Goal: Task Accomplishment & Management: Use online tool/utility

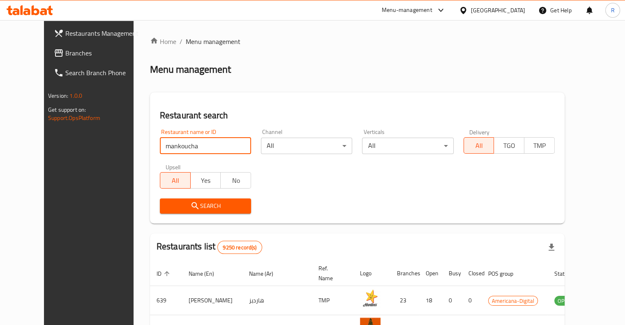
type input "mankoucha"
click button "Search" at bounding box center [205, 206] width 91 height 15
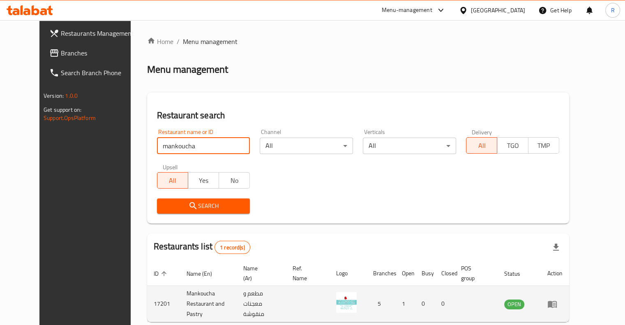
click at [557, 301] on icon "enhanced table" at bounding box center [552, 304] width 9 height 7
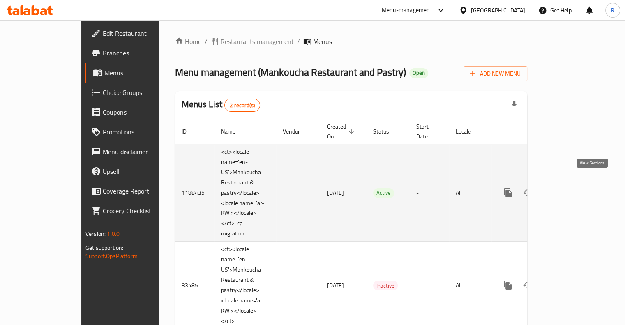
click at [572, 188] on icon "enhanced table" at bounding box center [567, 193] width 10 height 10
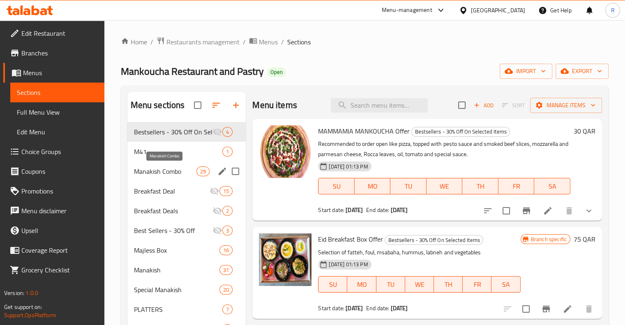
click at [180, 169] on span "Manakish Combo" at bounding box center [165, 172] width 63 height 10
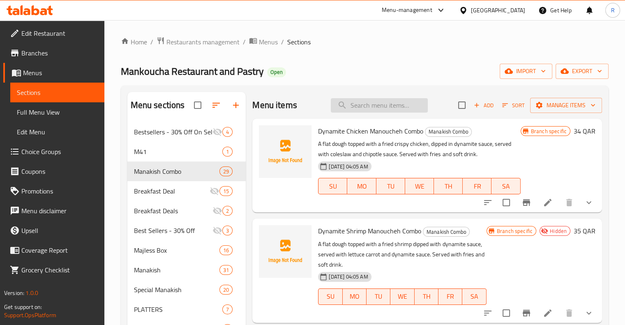
click at [370, 106] on input "search" at bounding box center [379, 105] width 97 height 14
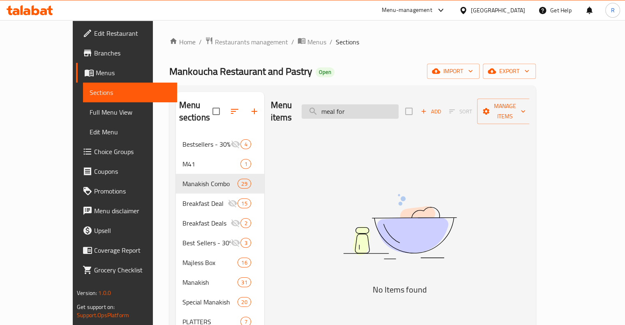
click at [370, 106] on input "meal for" at bounding box center [350, 111] width 97 height 14
drag, startPoint x: 386, startPoint y: 104, endPoint x: 342, endPoint y: 107, distance: 44.5
click at [342, 107] on input "meal for" at bounding box center [350, 111] width 97 height 14
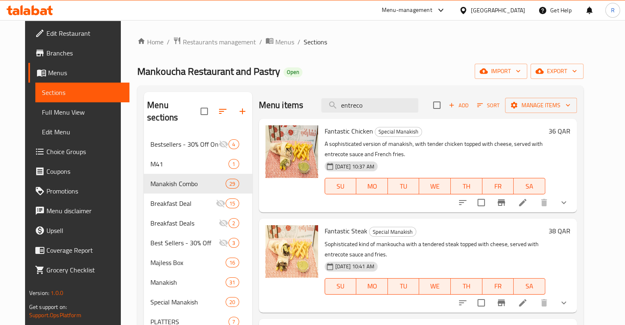
scroll to position [123, 0]
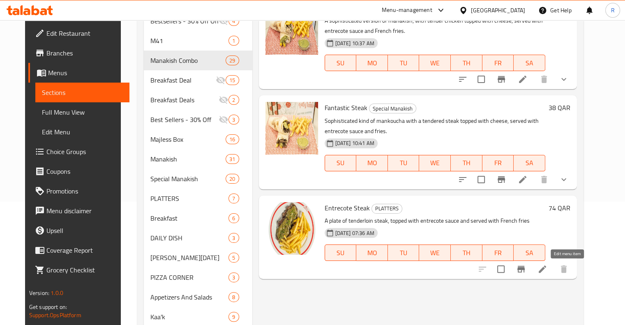
type input "entreco"
click at [548, 271] on icon at bounding box center [543, 269] width 10 height 10
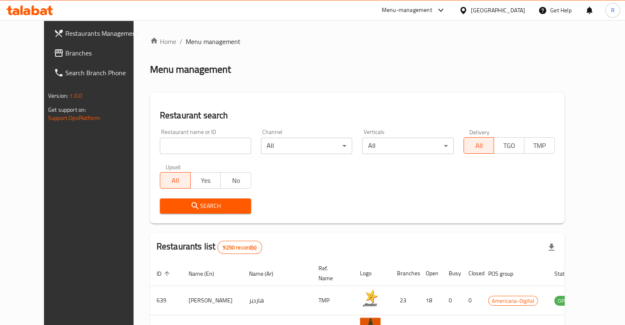
click at [176, 149] on input "search" at bounding box center [205, 146] width 91 height 16
type input "mankoucha"
click at [193, 205] on span "Search" at bounding box center [206, 206] width 78 height 10
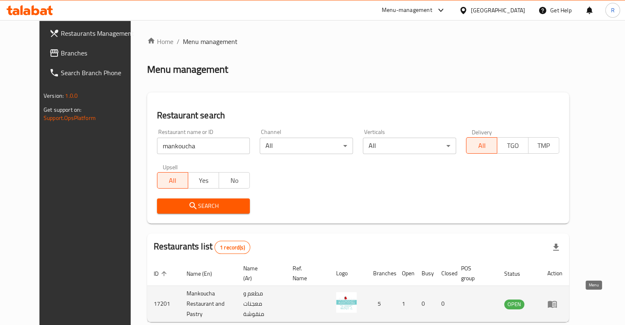
click at [557, 303] on icon "enhanced table" at bounding box center [552, 304] width 9 height 7
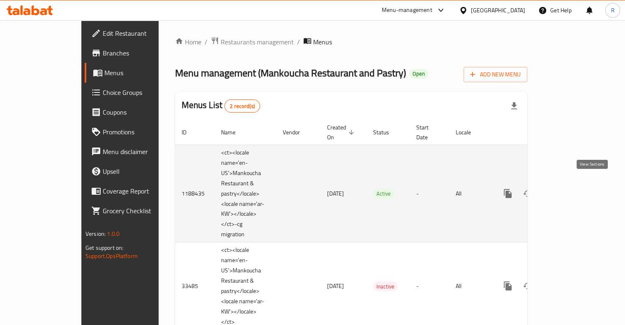
click at [572, 189] on icon "enhanced table" at bounding box center [567, 194] width 10 height 10
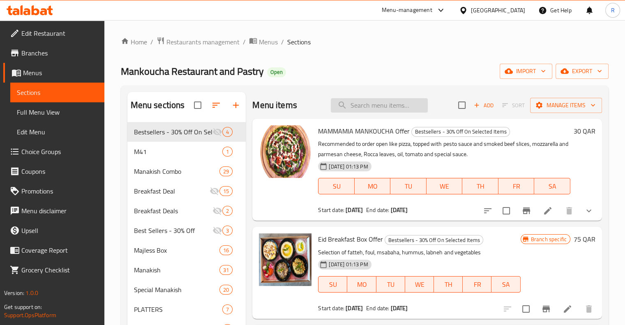
click at [365, 106] on input "search" at bounding box center [379, 105] width 97 height 14
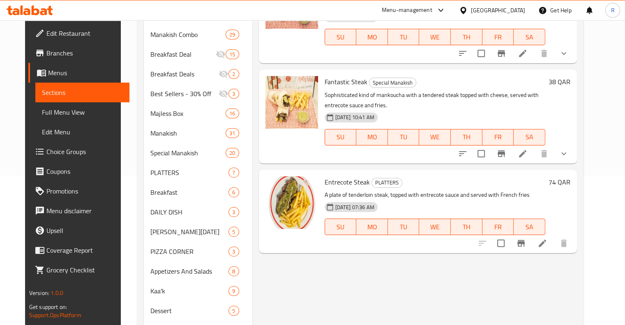
scroll to position [206, 0]
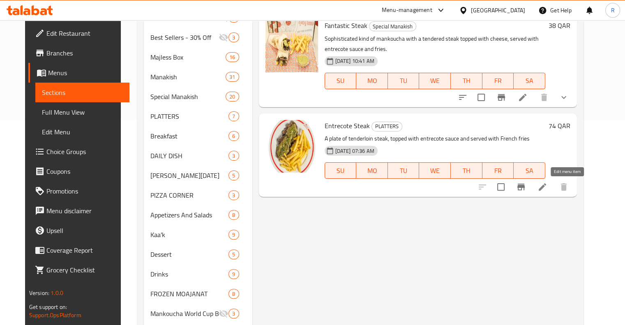
type input "entrec"
click at [548, 188] on icon at bounding box center [543, 187] width 10 height 10
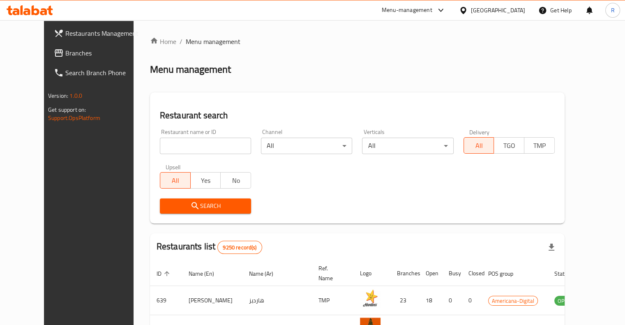
click at [197, 144] on input "search" at bounding box center [205, 146] width 91 height 16
type input "mankoucha"
click button "Search" at bounding box center [205, 206] width 91 height 15
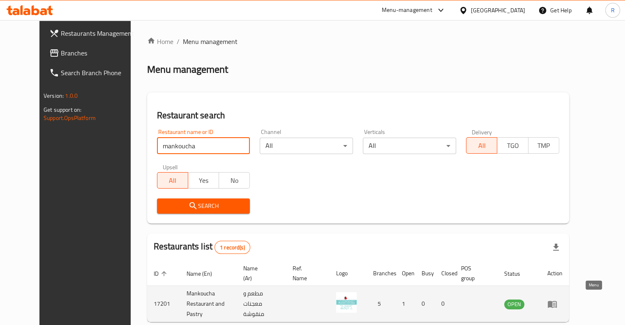
click at [557, 301] on icon "enhanced table" at bounding box center [552, 304] width 9 height 7
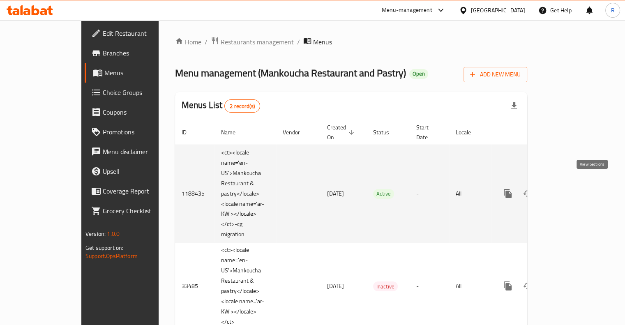
click at [572, 189] on icon "enhanced table" at bounding box center [567, 194] width 10 height 10
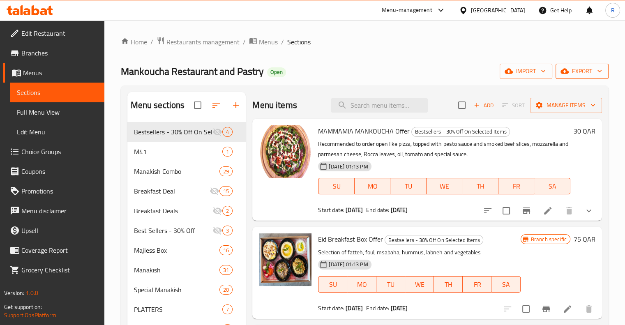
click at [590, 76] on span "export" at bounding box center [582, 71] width 40 height 10
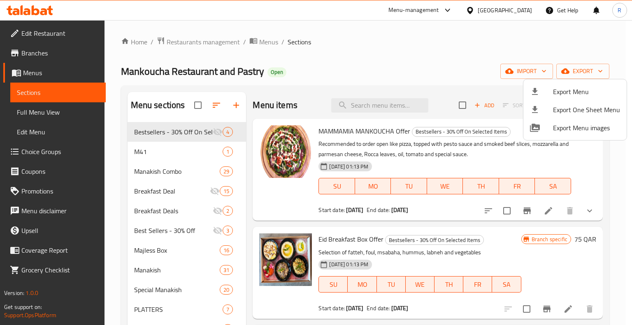
click at [543, 74] on div at bounding box center [316, 162] width 632 height 325
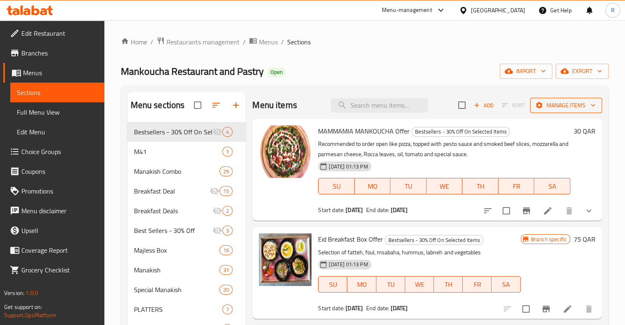
click at [594, 109] on icon "button" at bounding box center [593, 105] width 8 height 8
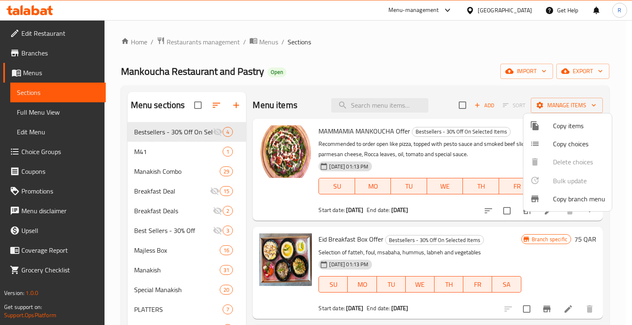
click at [582, 127] on span "Copy items" at bounding box center [579, 126] width 52 height 10
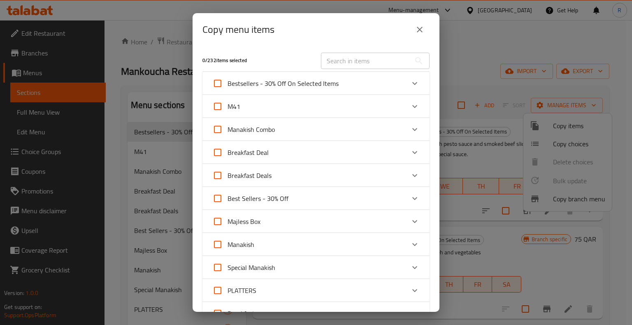
click at [352, 58] on input "text" at bounding box center [366, 61] width 90 height 16
click at [421, 29] on icon "close" at bounding box center [419, 30] width 10 height 10
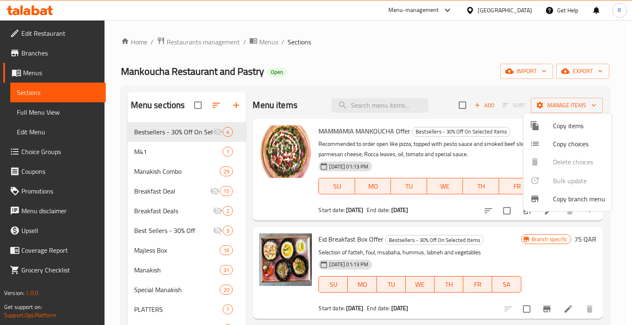
click at [376, 55] on div at bounding box center [316, 162] width 632 height 325
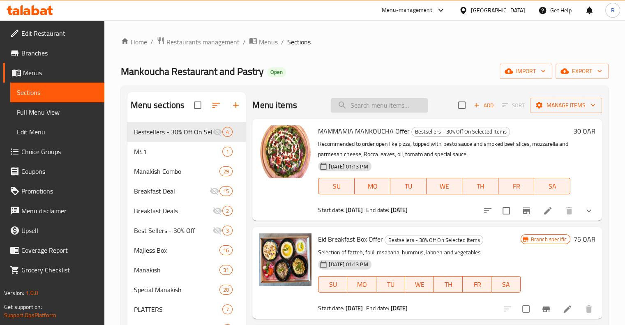
click at [352, 106] on input "search" at bounding box center [379, 105] width 97 height 14
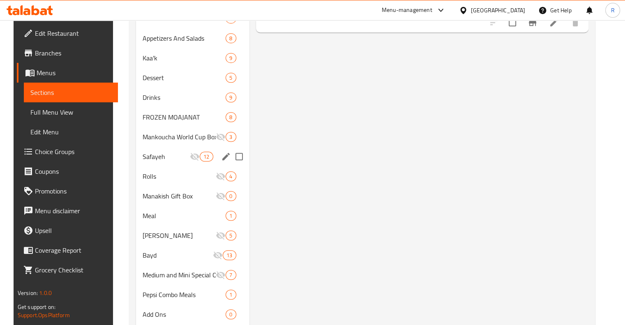
scroll to position [435, 0]
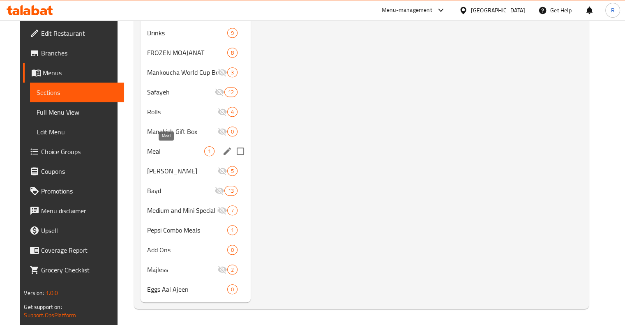
type input "entre"
click at [168, 150] on span "Meal" at bounding box center [176, 151] width 58 height 10
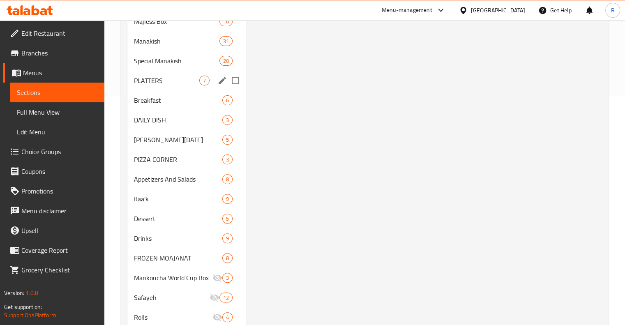
scroll to position [65, 0]
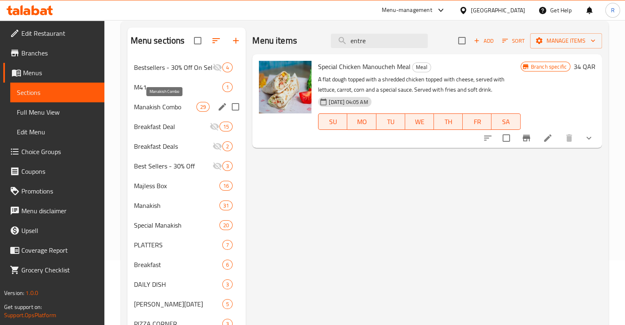
click at [164, 110] on span "Manakish Combo" at bounding box center [165, 107] width 63 height 10
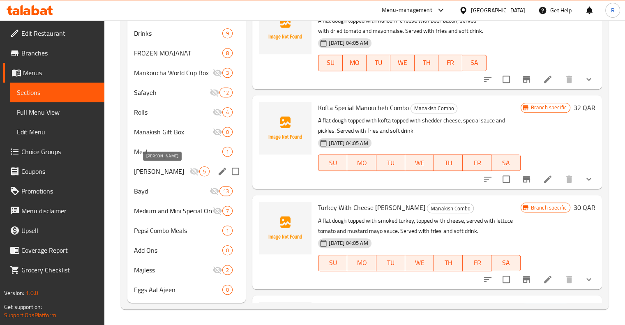
scroll to position [435, 0]
click at [169, 275] on div "Majless 2" at bounding box center [186, 270] width 119 height 20
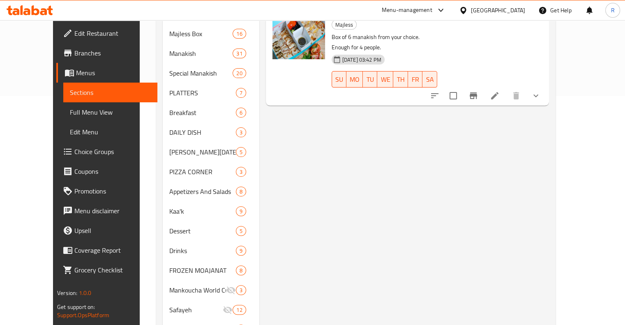
scroll to position [411, 0]
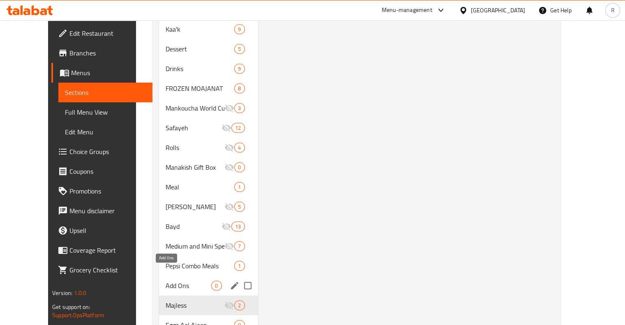
click at [166, 281] on span "Add Ons" at bounding box center [189, 286] width 46 height 10
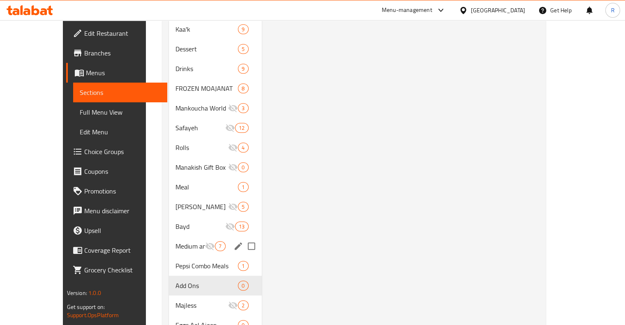
click at [176, 241] on span "Medium and Mini Special Order" at bounding box center [191, 246] width 30 height 10
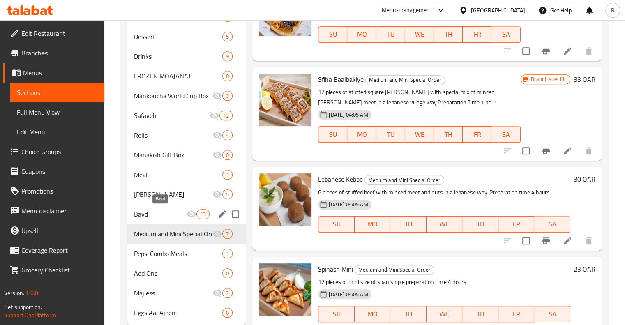
click at [161, 212] on span "Bayd" at bounding box center [160, 214] width 53 height 10
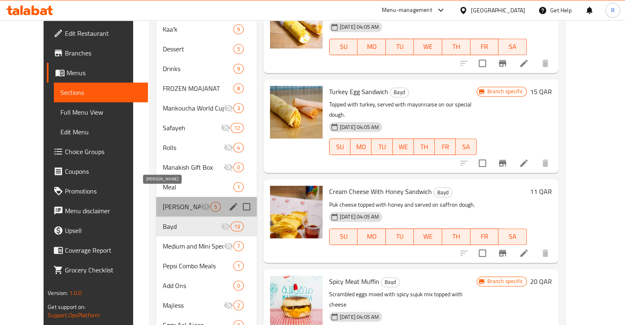
click at [163, 202] on span "[PERSON_NAME]" at bounding box center [181, 207] width 37 height 10
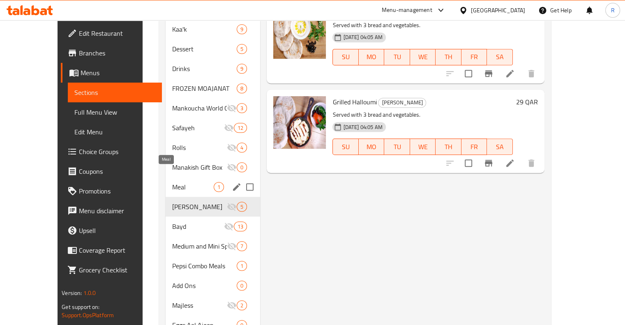
click at [172, 182] on span "Meal" at bounding box center [193, 187] width 42 height 10
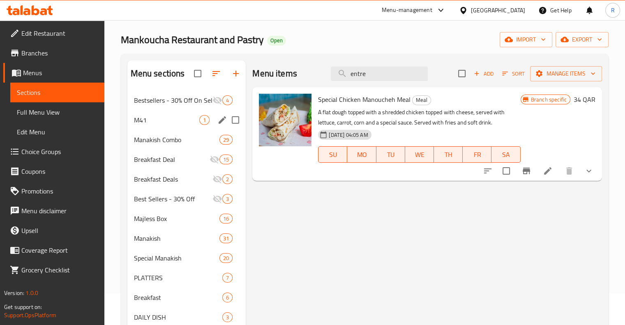
scroll to position [82, 0]
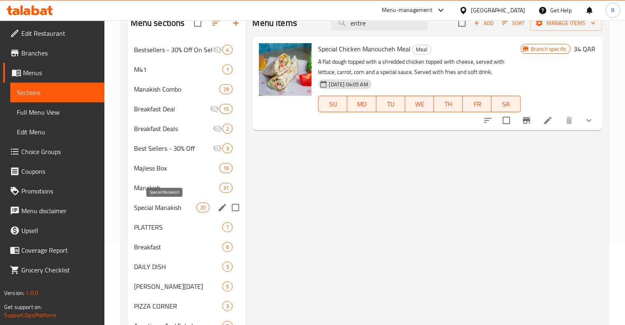
click at [165, 205] on span "Special Manakish" at bounding box center [165, 208] width 63 height 10
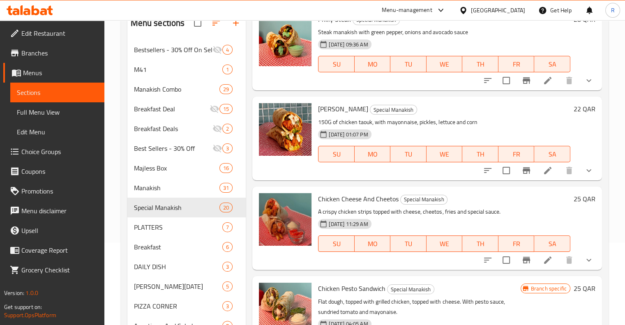
scroll to position [1295, 0]
